Goal: Task Accomplishment & Management: Manage account settings

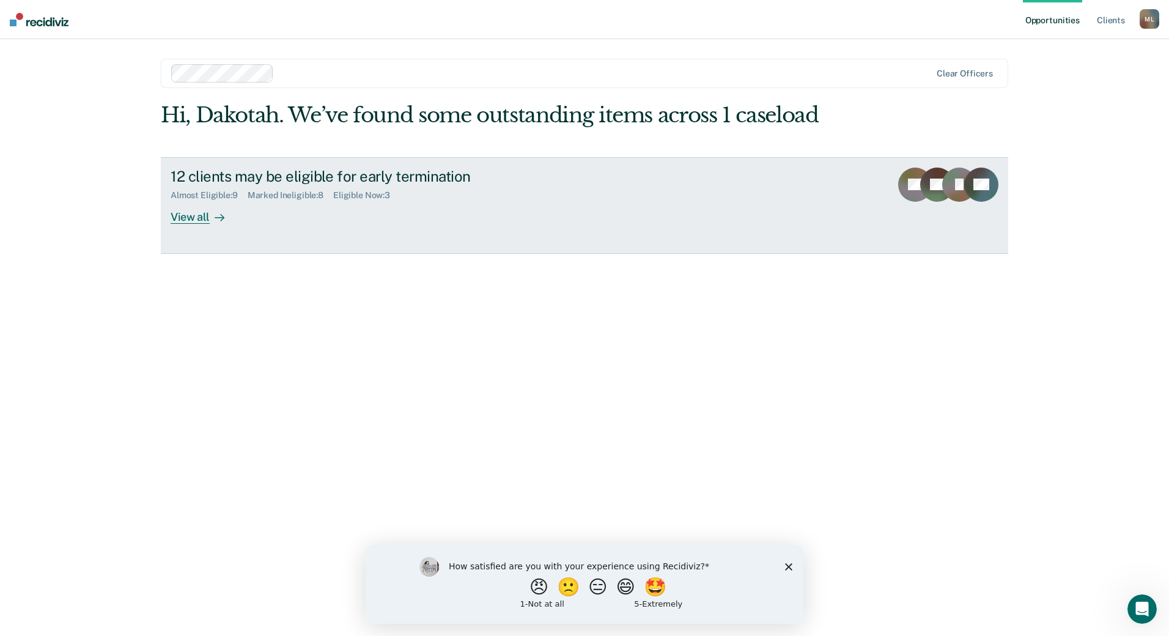
click at [218, 214] on icon at bounding box center [220, 218] width 10 height 10
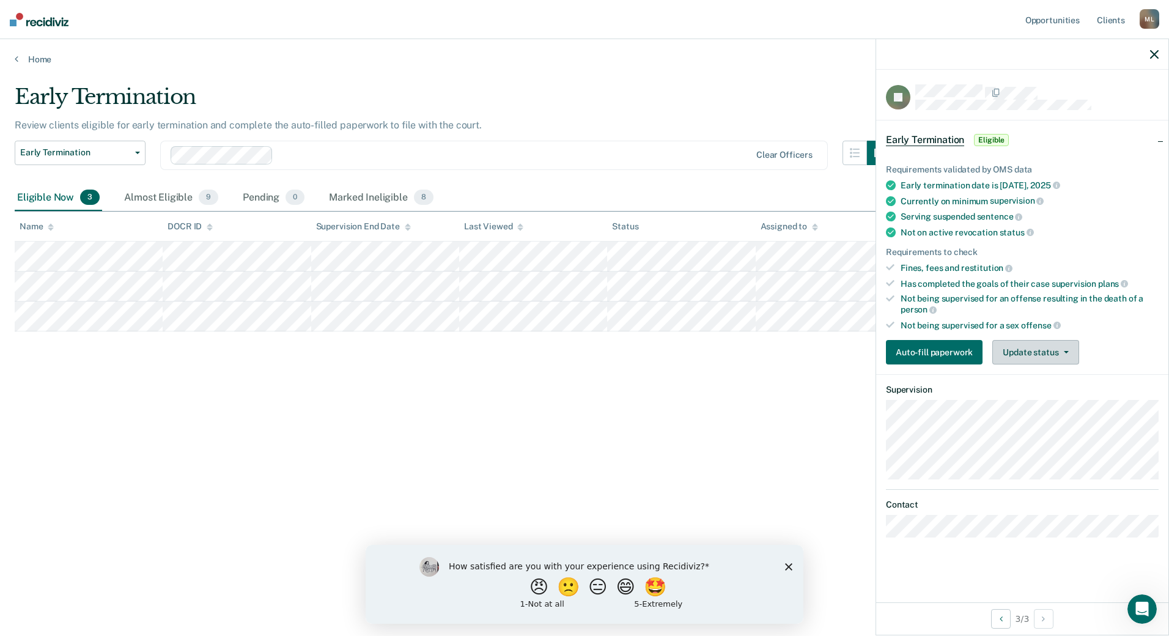
click at [1026, 344] on button "Update status" at bounding box center [1035, 352] width 86 height 24
click at [1035, 401] on button "Mark Ineligible" at bounding box center [1051, 401] width 118 height 20
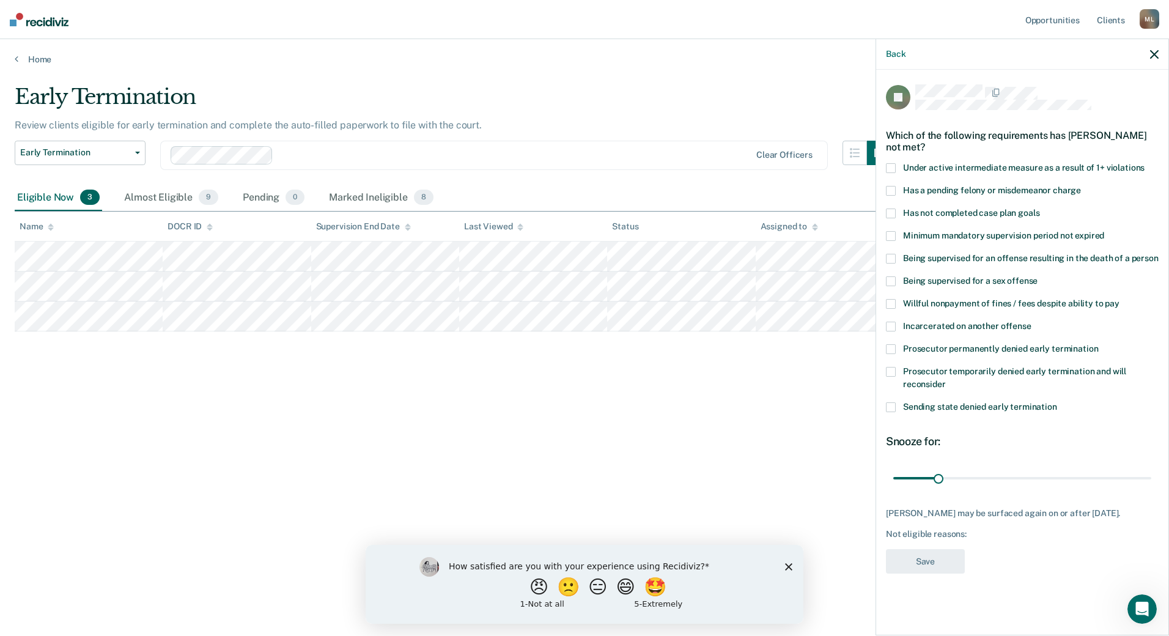
click at [898, 186] on label "Has a pending felony or misdemeanor charge" at bounding box center [1022, 192] width 273 height 13
drag, startPoint x: 944, startPoint y: 477, endPoint x: 1021, endPoint y: 476, distance: 76.4
type input "90"
click at [1021, 476] on input "range" at bounding box center [1022, 477] width 258 height 21
click at [936, 562] on button "Save" at bounding box center [925, 561] width 79 height 25
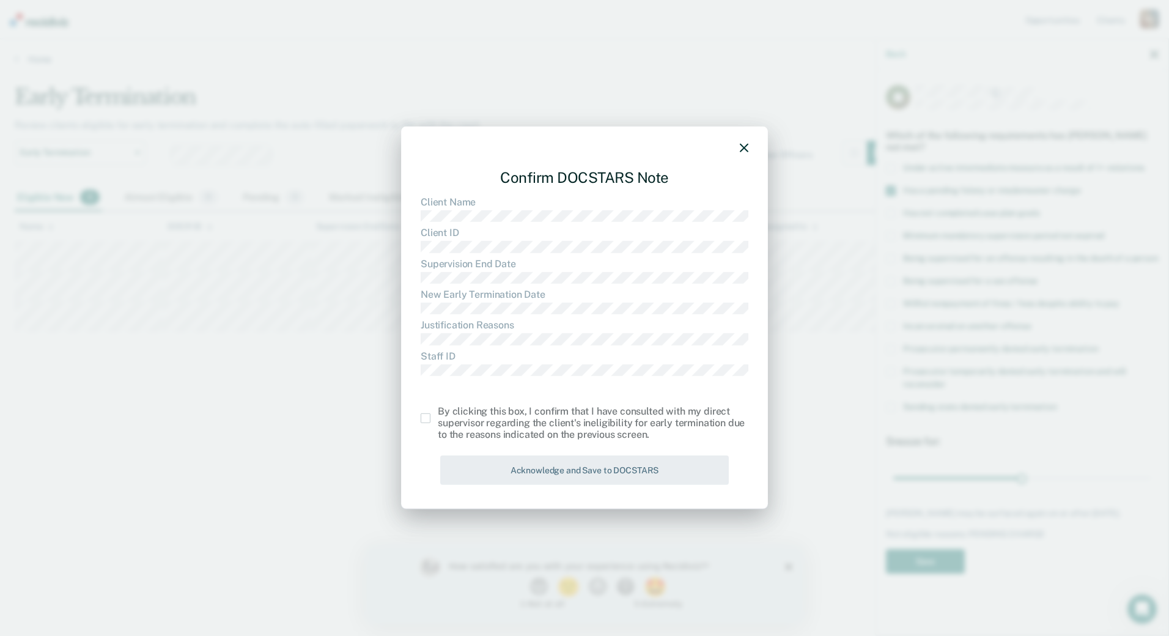
click at [428, 417] on span at bounding box center [426, 418] width 10 height 10
click at [438, 413] on input "checkbox" at bounding box center [438, 413] width 0 height 0
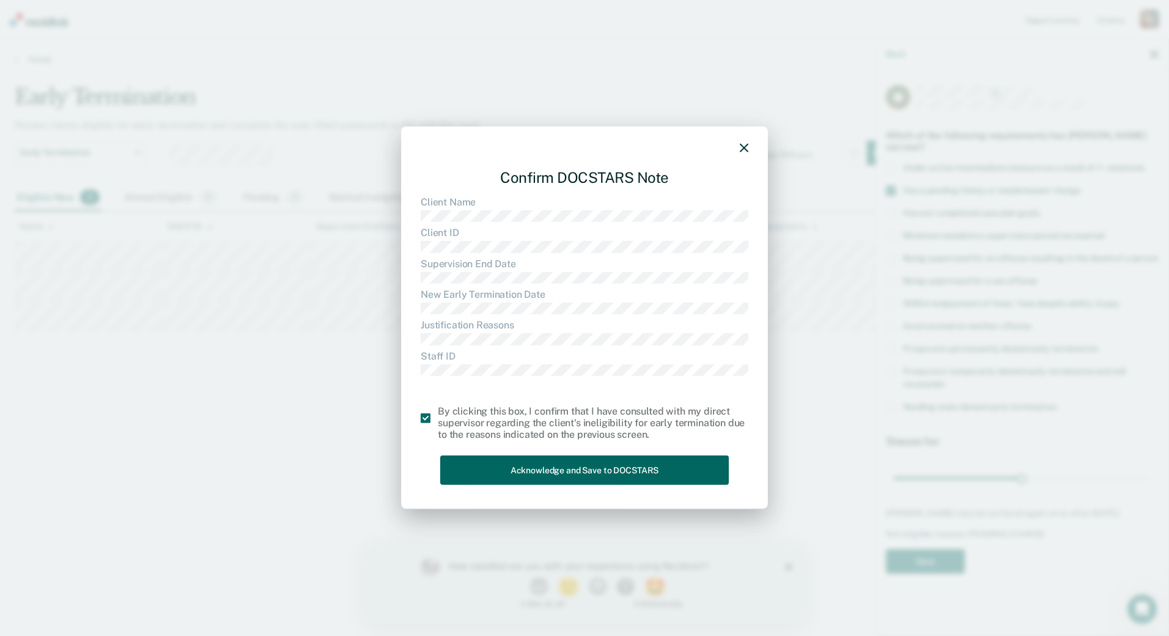
click at [547, 472] on button "Acknowledge and Save to DOCSTARS" at bounding box center [584, 470] width 289 height 30
